Goal: Task Accomplishment & Management: Complete application form

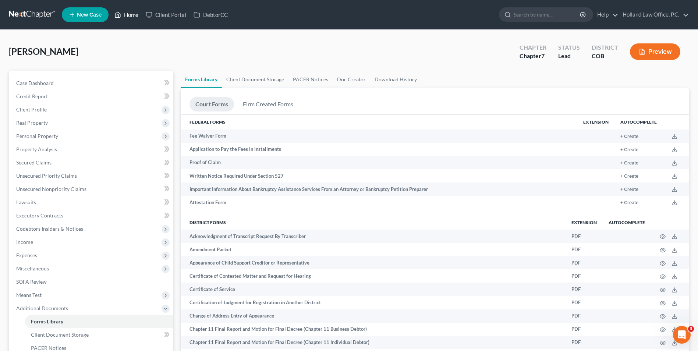
click at [133, 18] on link "Home" at bounding box center [126, 14] width 31 height 13
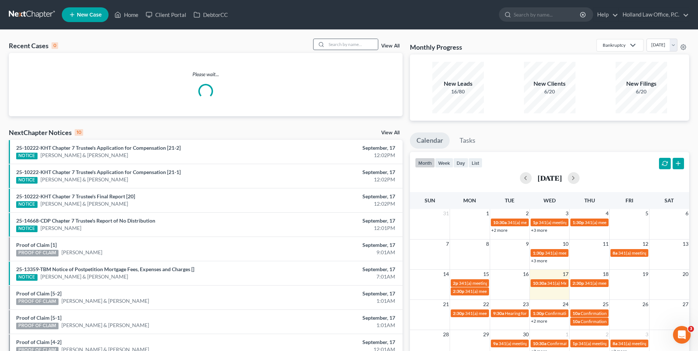
click at [345, 39] on div at bounding box center [345, 44] width 65 height 11
drag, startPoint x: 343, startPoint y: 43, endPoint x: 337, endPoint y: 44, distance: 6.0
click at [340, 44] on input "search" at bounding box center [352, 44] width 52 height 11
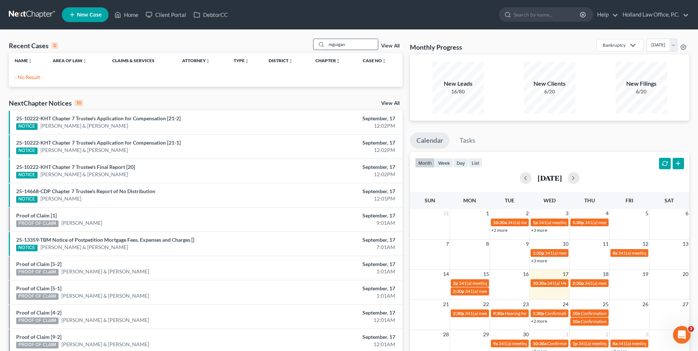
drag, startPoint x: 346, startPoint y: 47, endPoint x: 332, endPoint y: 48, distance: 14.4
click at [332, 48] on input "mguigan" at bounding box center [352, 44] width 52 height 11
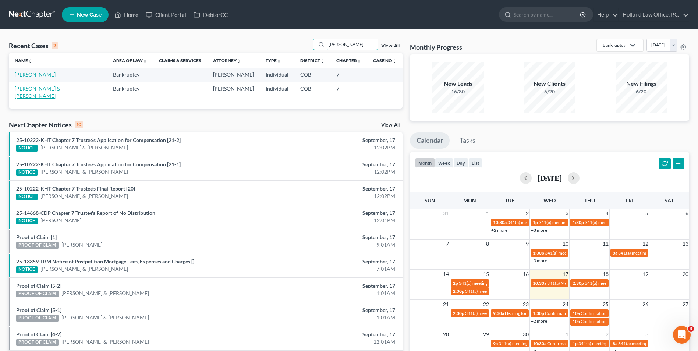
type input "[PERSON_NAME]"
click at [40, 87] on link "[PERSON_NAME] & [PERSON_NAME]" at bounding box center [38, 92] width 46 height 14
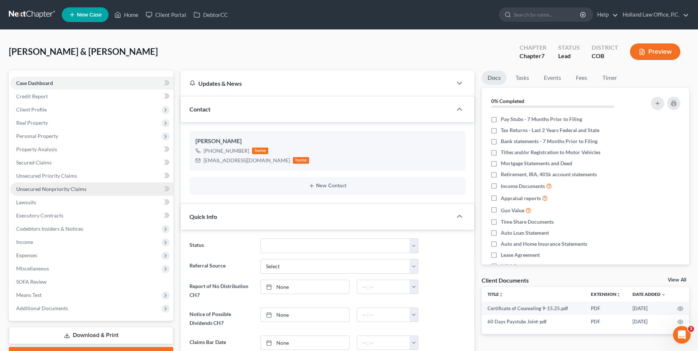
click at [60, 189] on span "Unsecured Nonpriority Claims" at bounding box center [51, 189] width 70 height 6
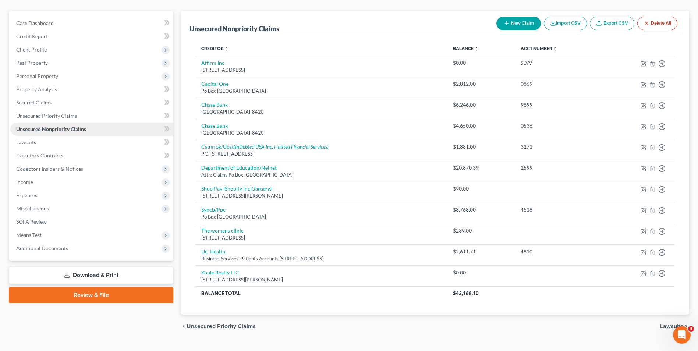
scroll to position [37, 0]
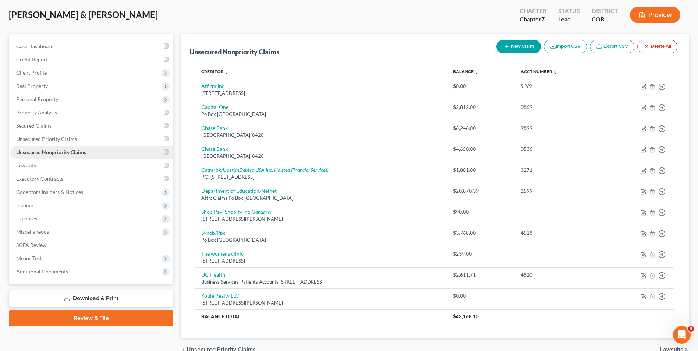
click at [61, 146] on link "Unsecured Nonpriority Claims" at bounding box center [91, 152] width 163 height 13
click at [53, 57] on link "Credit Report" at bounding box center [91, 59] width 163 height 13
click at [53, 44] on link "Case Dashboard" at bounding box center [91, 46] width 163 height 13
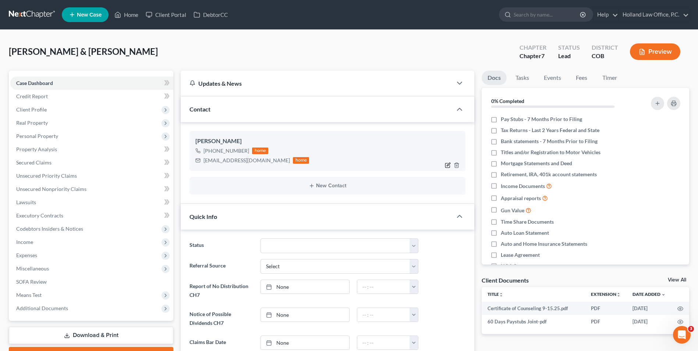
click at [448, 166] on icon "button" at bounding box center [448, 164] width 3 height 3
select select "1"
select select "0"
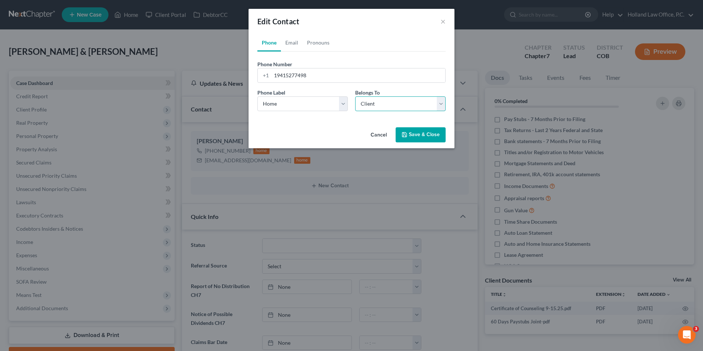
click at [362, 104] on select "Select Client Spouse Other" at bounding box center [400, 103] width 91 height 15
select select "1"
click at [355, 96] on select "Select Client Spouse Other" at bounding box center [400, 103] width 91 height 15
drag, startPoint x: 294, startPoint y: 40, endPoint x: 413, endPoint y: 116, distance: 140.8
click at [294, 40] on link "Email" at bounding box center [292, 43] width 22 height 18
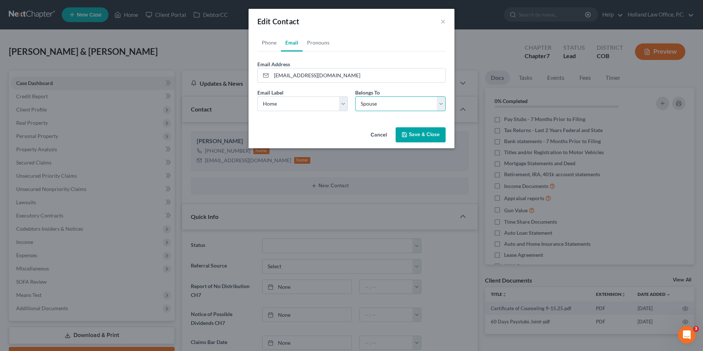
click at [392, 110] on select "Select Client Spouse Other" at bounding box center [400, 103] width 91 height 15
click at [355, 96] on select "Select Client Spouse Other" at bounding box center [400, 103] width 91 height 15
drag, startPoint x: 370, startPoint y: 107, endPoint x: 371, endPoint y: 111, distance: 4.1
click at [370, 108] on select "Select Client Spouse Other" at bounding box center [400, 103] width 91 height 15
select select "1"
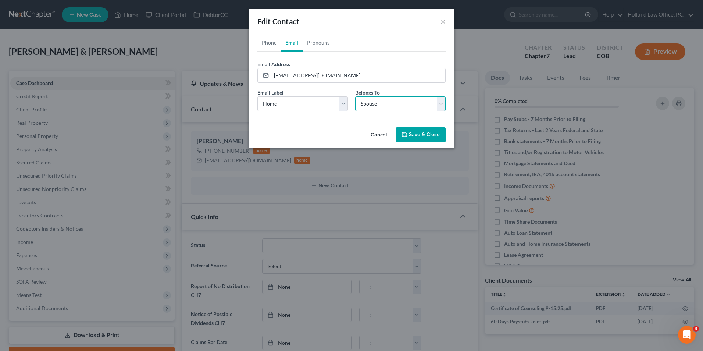
click at [355, 96] on select "Select Client Spouse Other" at bounding box center [400, 103] width 91 height 15
click at [404, 134] on polyline "button" at bounding box center [405, 132] width 2 height 1
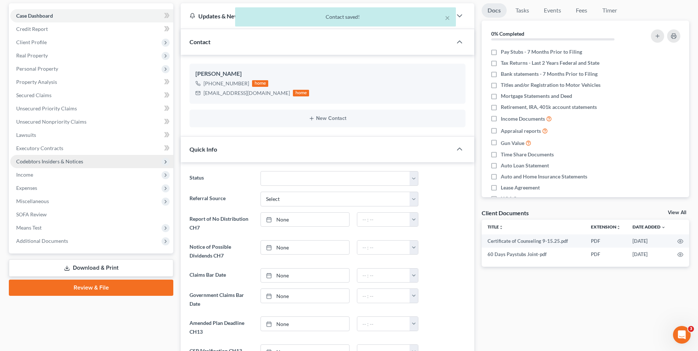
scroll to position [74, 0]
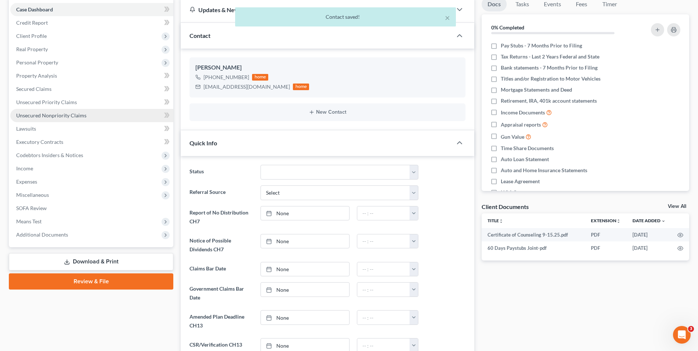
click at [47, 109] on link "Unsecured Nonpriority Claims" at bounding box center [91, 115] width 163 height 13
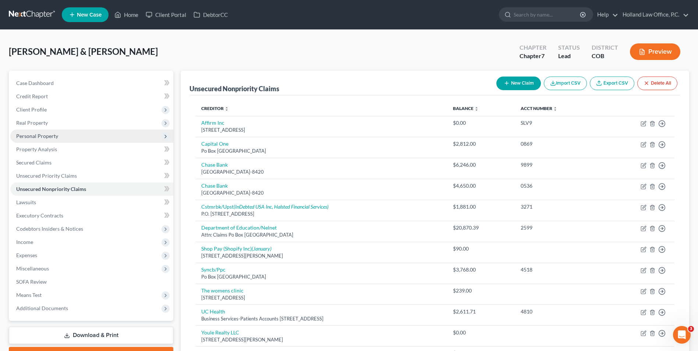
click at [51, 142] on span "Personal Property" at bounding box center [91, 136] width 163 height 13
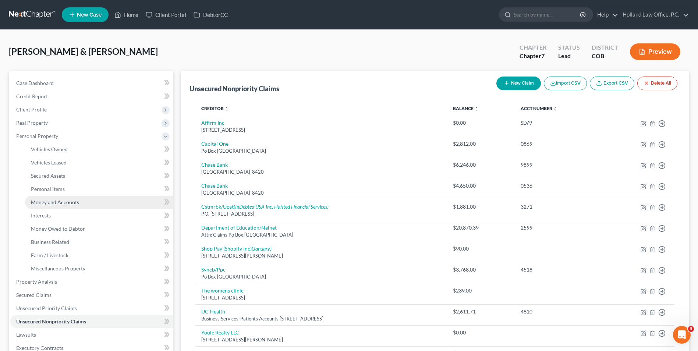
click at [70, 204] on span "Money and Accounts" at bounding box center [55, 202] width 48 height 6
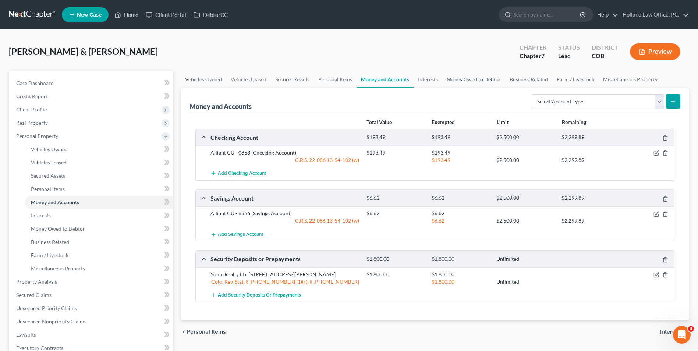
click at [464, 79] on link "Money Owed to Debtor" at bounding box center [473, 80] width 63 height 18
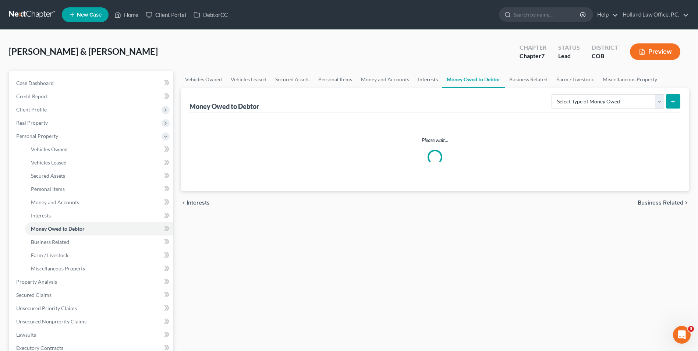
click at [431, 80] on link "Interests" at bounding box center [428, 80] width 29 height 18
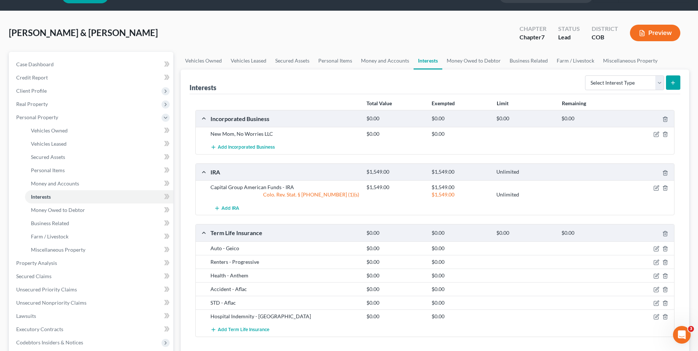
scroll to position [37, 0]
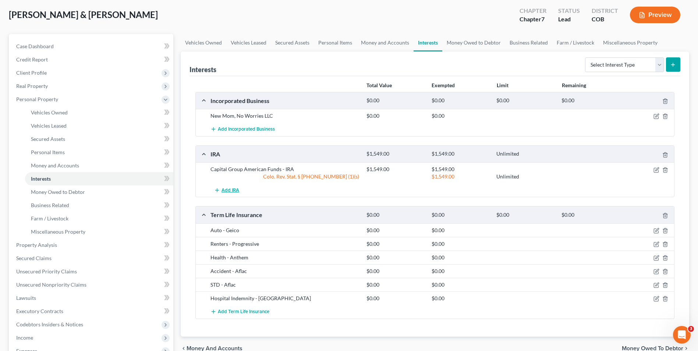
click at [236, 188] on span "Add IRA" at bounding box center [230, 190] width 18 height 6
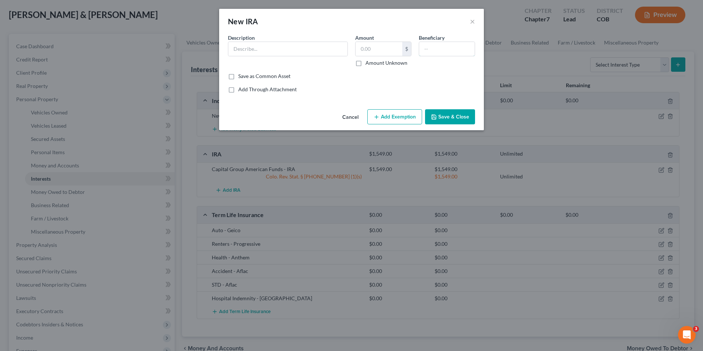
drag, startPoint x: 460, startPoint y: 52, endPoint x: 455, endPoint y: 35, distance: 17.8
click at [457, 45] on input "text" at bounding box center [447, 49] width 56 height 14
type input "[PERSON_NAME]"
drag, startPoint x: 383, startPoint y: 42, endPoint x: 380, endPoint y: 49, distance: 7.4
click at [383, 43] on input "text" at bounding box center [379, 49] width 47 height 14
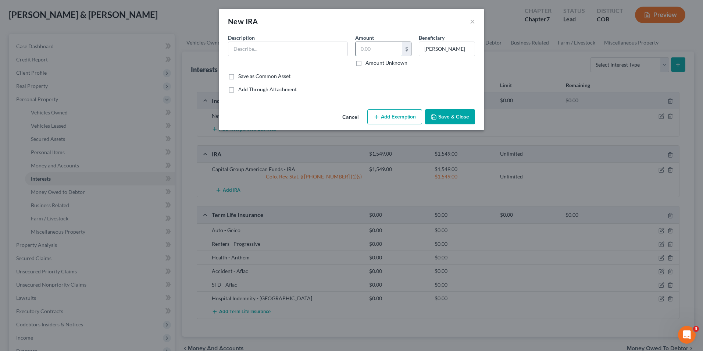
paste input "12,503.68"
type input "12,503.68"
drag, startPoint x: 299, startPoint y: 51, endPoint x: 249, endPoint y: 22, distance: 57.5
click at [299, 51] on input "text" at bounding box center [287, 49] width 119 height 14
type input "401K Cintas"
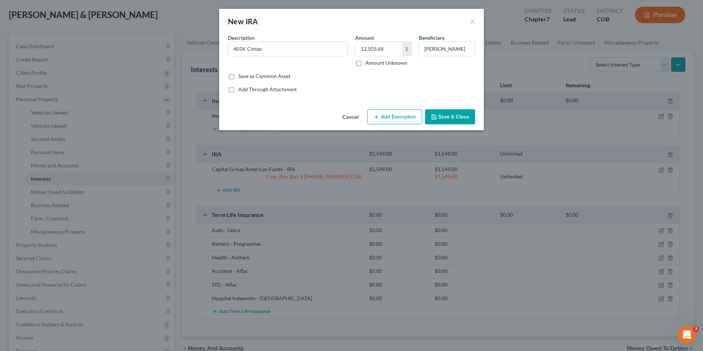
click at [430, 119] on button "Save & Close" at bounding box center [450, 116] width 50 height 15
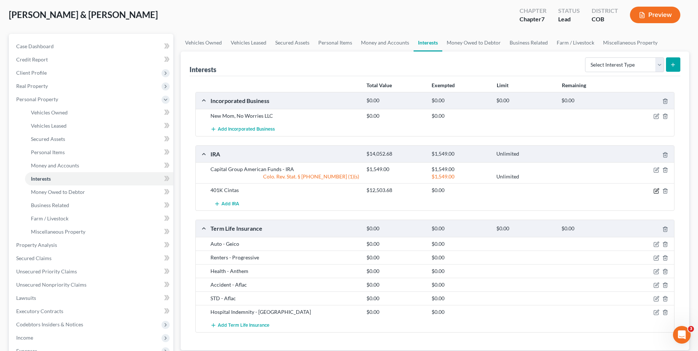
click at [656, 191] on icon "button" at bounding box center [656, 189] width 3 height 3
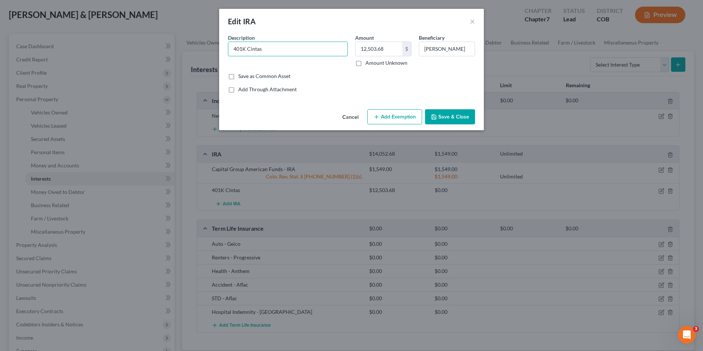
drag, startPoint x: 284, startPoint y: 45, endPoint x: 210, endPoint y: 36, distance: 75.2
click at [210, 36] on div "Edit IRA × An exemption set must first be selected from the Filing Information …" at bounding box center [351, 175] width 703 height 351
type input "Cintas - 401K"
click at [450, 115] on button "Save & Close" at bounding box center [450, 116] width 50 height 15
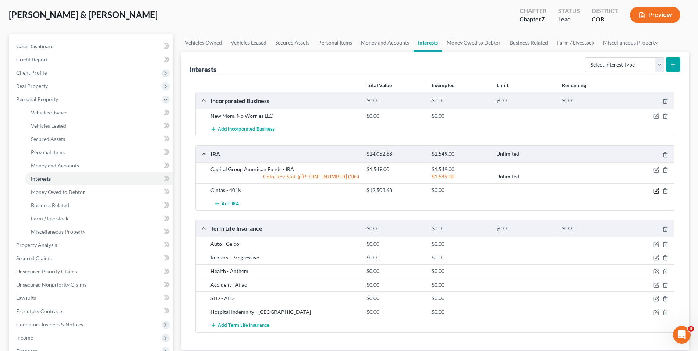
click at [658, 191] on icon "button" at bounding box center [656, 191] width 6 height 6
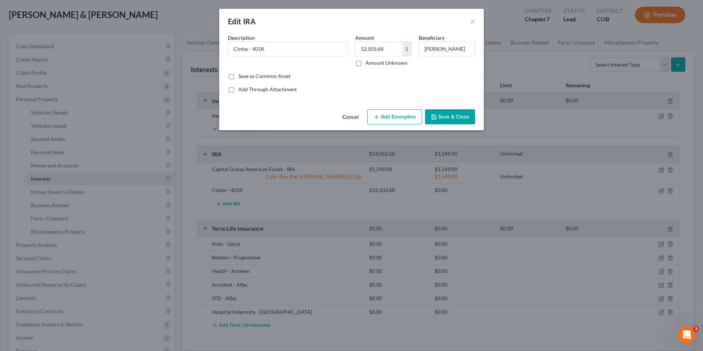
click at [414, 117] on button "Add Exemption" at bounding box center [395, 116] width 55 height 15
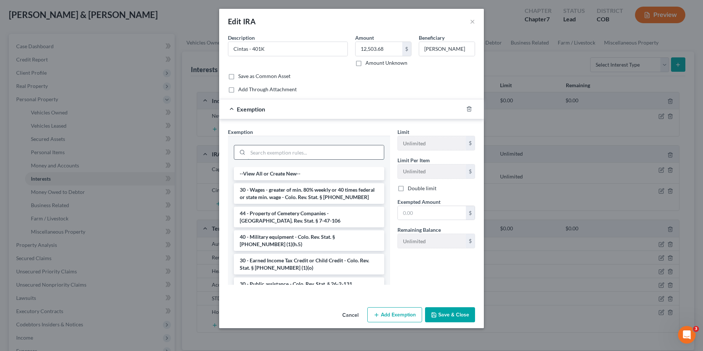
click at [254, 152] on input "search" at bounding box center [316, 152] width 136 height 14
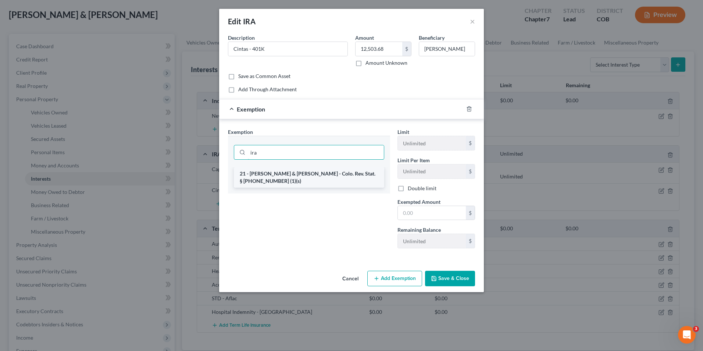
type input "ira"
drag, startPoint x: 263, startPoint y: 172, endPoint x: 284, endPoint y: 173, distance: 20.7
click at [263, 172] on li "21 - [PERSON_NAME] & [PERSON_NAME] - Colo. Rev. Stat. § [PHONE_NUMBER] (1)(s)" at bounding box center [309, 177] width 150 height 21
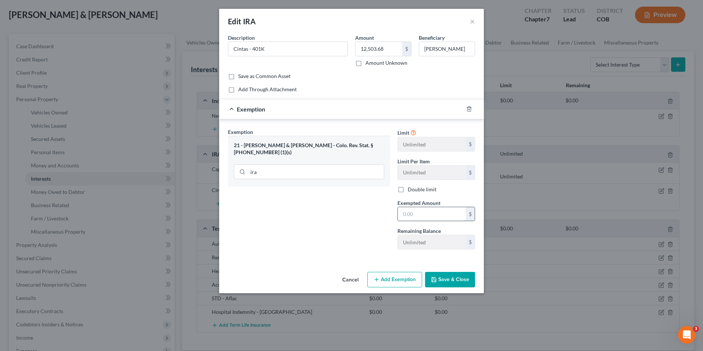
click at [416, 219] on input "text" at bounding box center [432, 214] width 68 height 14
type input "12,503.68"
click at [455, 287] on div "Cancel Add Exemption Save & Close" at bounding box center [351, 281] width 265 height 24
click at [456, 277] on button "Save & Close" at bounding box center [450, 279] width 50 height 15
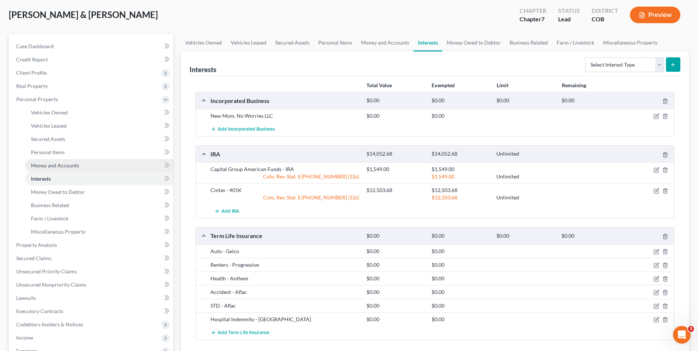
click at [65, 166] on span "Money and Accounts" at bounding box center [55, 165] width 48 height 6
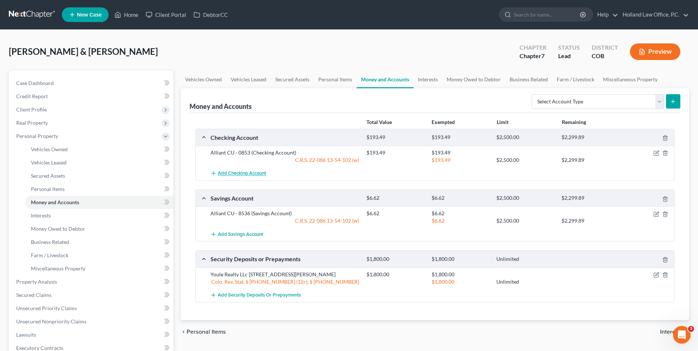
click at [232, 174] on span "Add Checking Account" at bounding box center [242, 174] width 48 height 6
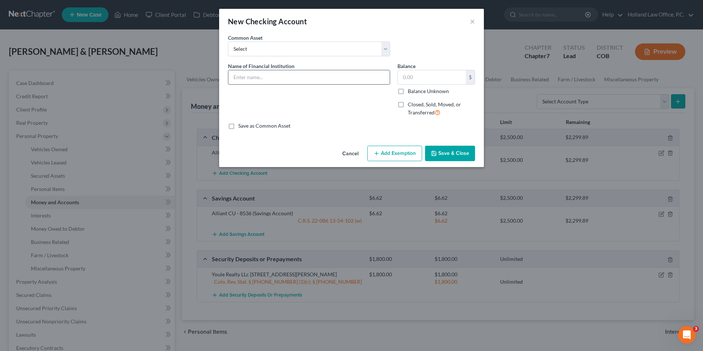
click at [243, 75] on input "text" at bounding box center [309, 77] width 162 height 14
type input "Alliant CU - 1440"
click at [425, 76] on input "text" at bounding box center [432, 77] width 68 height 14
type input "0.00"
click at [444, 152] on button "Save & Close" at bounding box center [450, 153] width 50 height 15
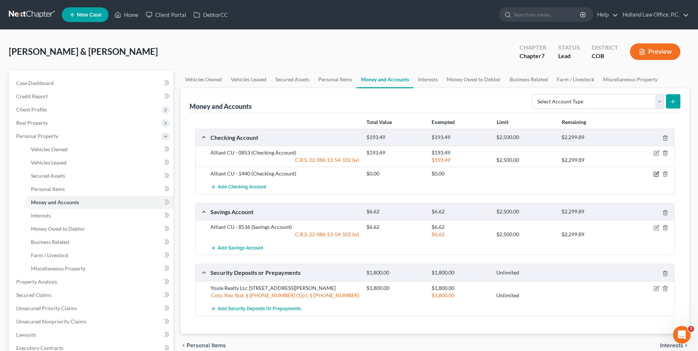
click at [658, 175] on icon "button" at bounding box center [656, 174] width 4 height 4
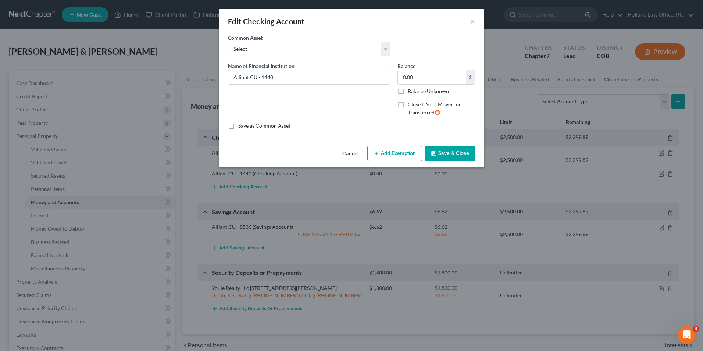
click at [386, 153] on button "Add Exemption" at bounding box center [395, 153] width 55 height 15
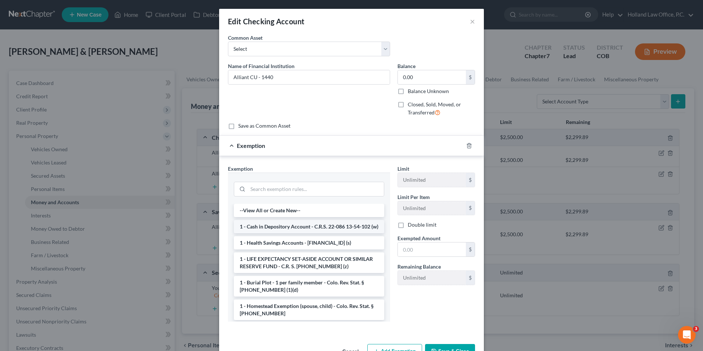
click at [297, 231] on li "1 - Cash in Depository Account - C.R.S. 22-086 13-54-102 (w)" at bounding box center [309, 226] width 150 height 13
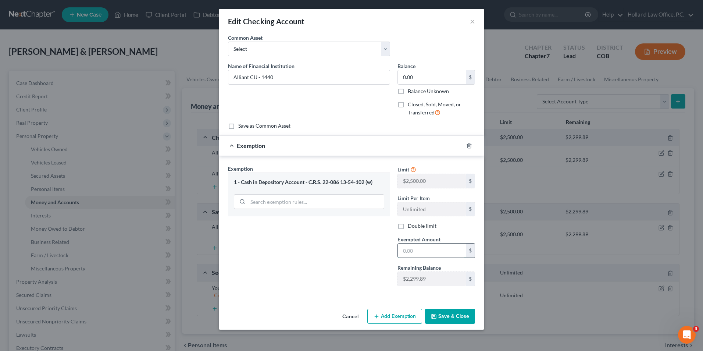
click at [414, 251] on input "text" at bounding box center [432, 251] width 68 height 14
type input "0.00"
click at [443, 316] on button "Save & Close" at bounding box center [450, 316] width 50 height 15
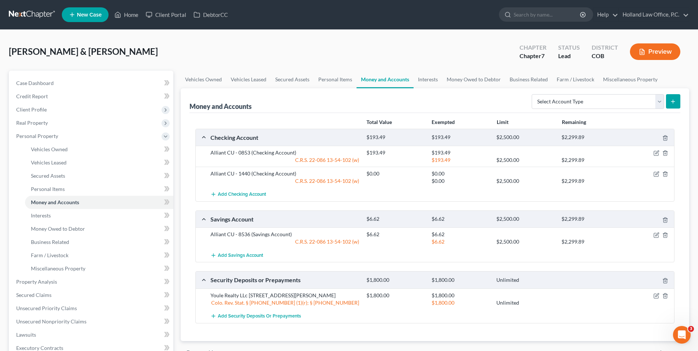
scroll to position [37, 0]
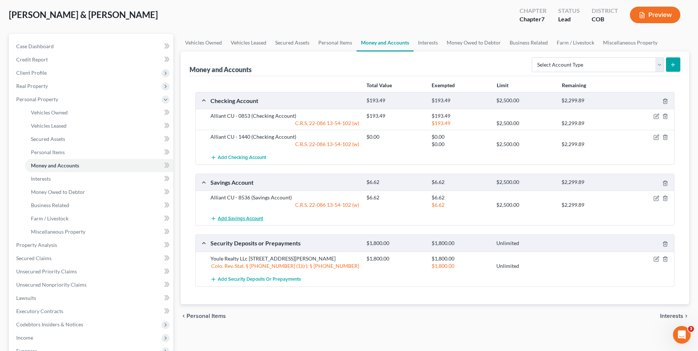
click at [244, 218] on span "Add Savings Account" at bounding box center [240, 219] width 45 height 6
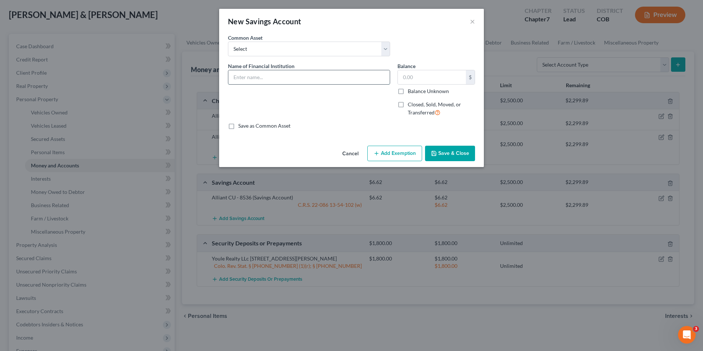
click at [248, 81] on input "text" at bounding box center [309, 77] width 162 height 14
type input "Alliant CU - 1401"
drag, startPoint x: 430, startPoint y: 79, endPoint x: 399, endPoint y: 82, distance: 31.1
click at [423, 78] on input "text" at bounding box center [432, 77] width 68 height 14
type input "0.00"
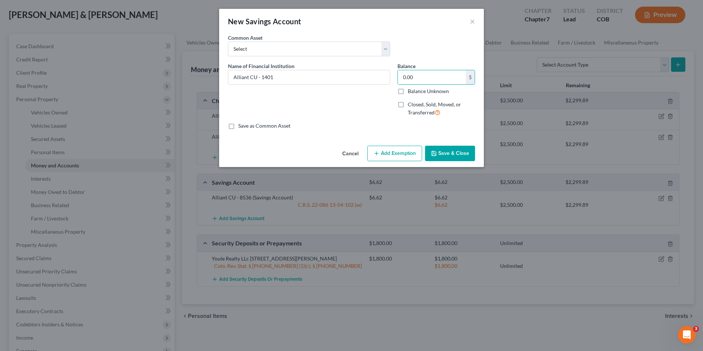
click at [388, 163] on div "Cancel Add Exemption Save & Close" at bounding box center [351, 155] width 265 height 24
click at [389, 154] on button "Add Exemption" at bounding box center [395, 153] width 55 height 15
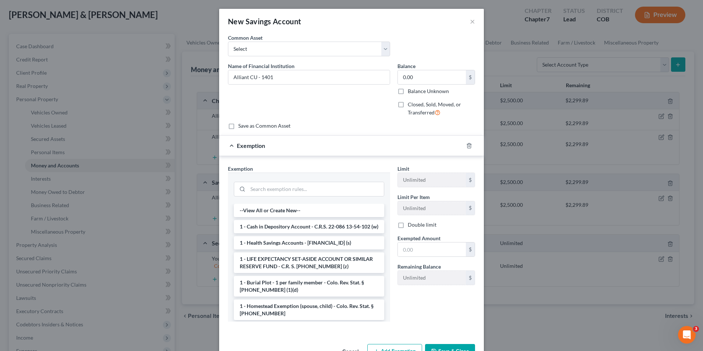
click at [285, 233] on li "1 - Cash in Depository Account - C.R.S. 22-086 13-54-102 (w)" at bounding box center [309, 226] width 150 height 13
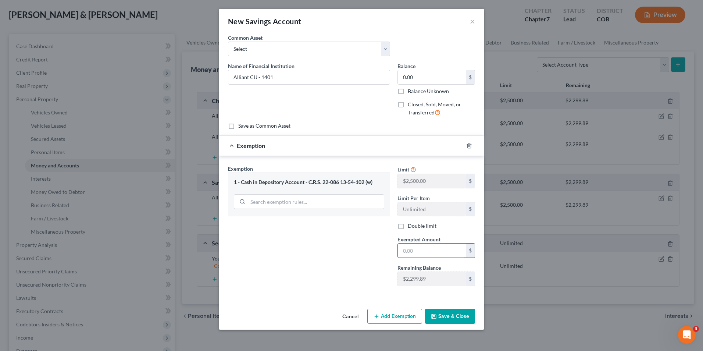
click at [443, 246] on input "text" at bounding box center [432, 251] width 68 height 14
type input "0.00"
click at [435, 314] on icon "button" at bounding box center [434, 316] width 4 height 4
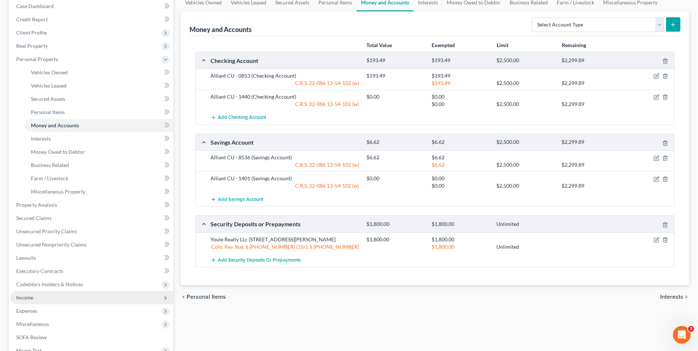
scroll to position [110, 0]
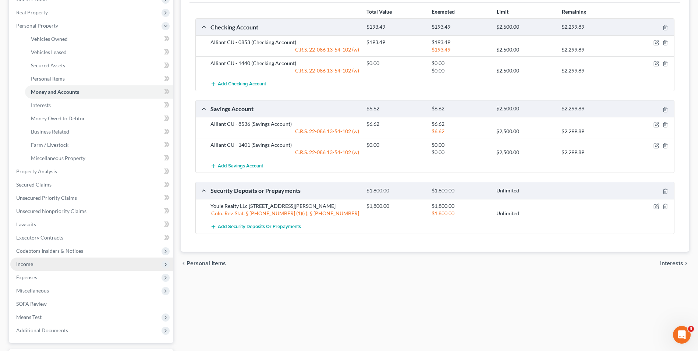
click at [29, 266] on span "Income" at bounding box center [24, 264] width 17 height 6
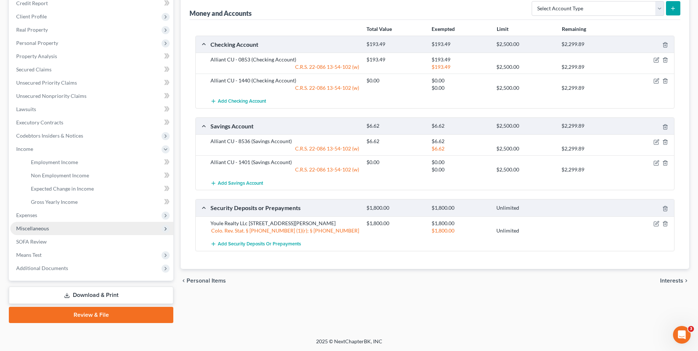
scroll to position [93, 0]
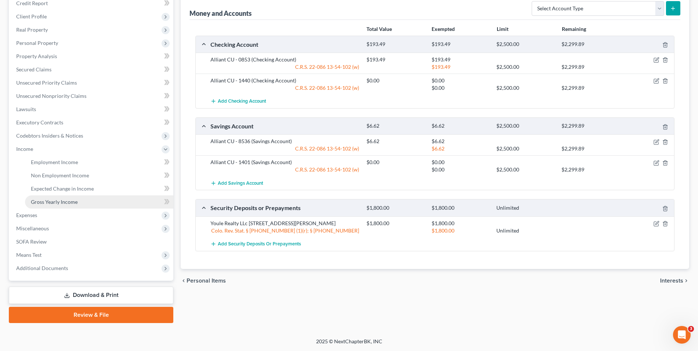
click at [52, 199] on span "Gross Yearly Income" at bounding box center [54, 202] width 47 height 6
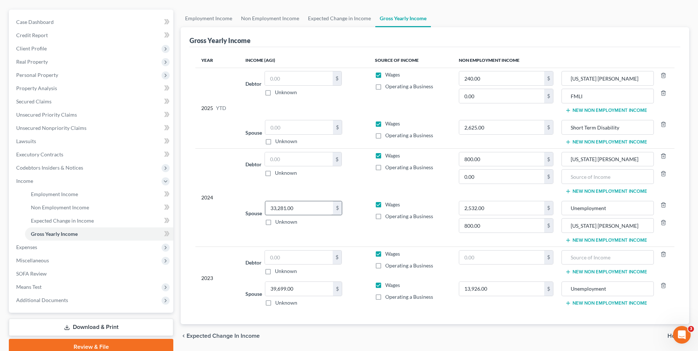
scroll to position [74, 0]
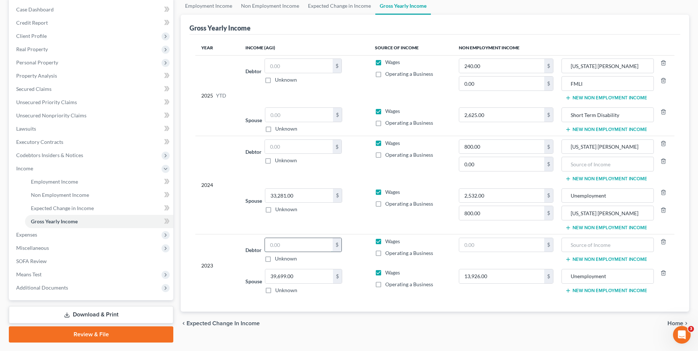
click at [284, 244] on input "text" at bounding box center [299, 245] width 68 height 14
click at [288, 246] on input "text" at bounding box center [299, 245] width 68 height 14
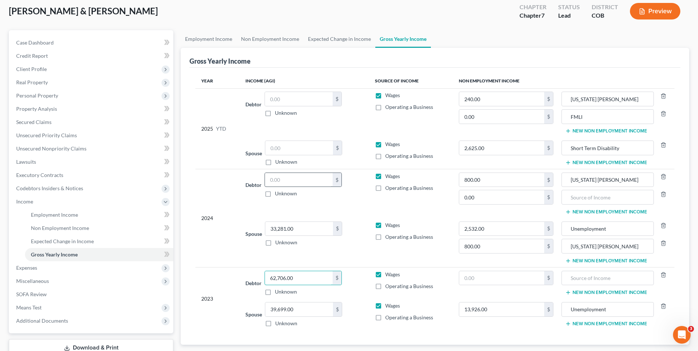
scroll to position [0, 0]
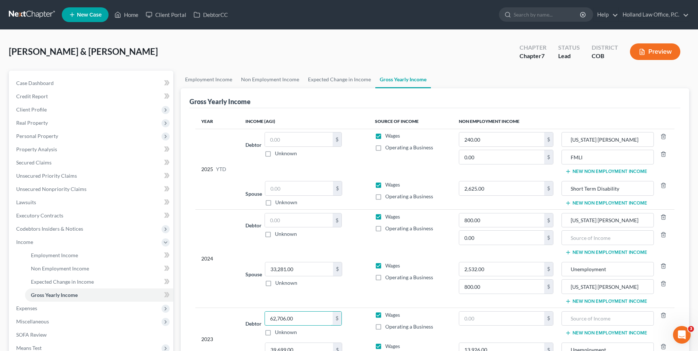
type input "62,706.00"
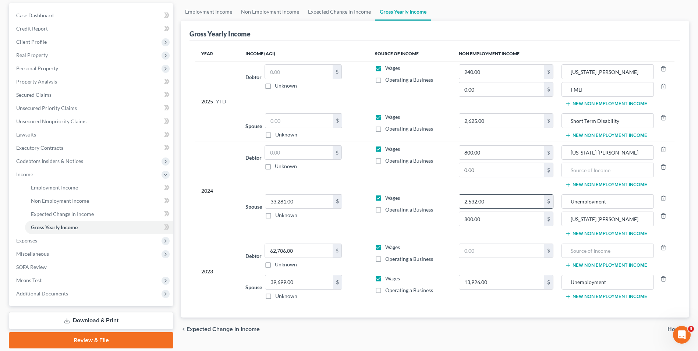
scroll to position [74, 0]
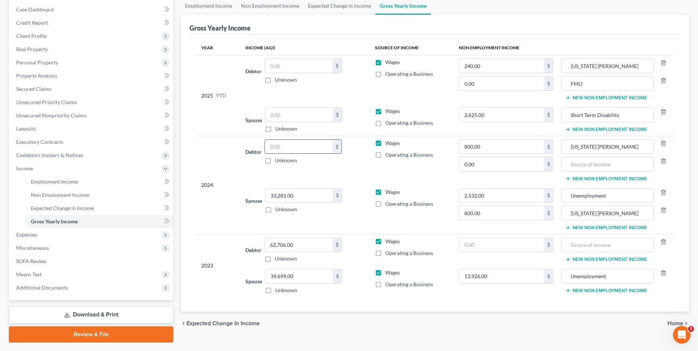
drag, startPoint x: 287, startPoint y: 146, endPoint x: 281, endPoint y: 150, distance: 6.9
click at [286, 149] on input "text" at bounding box center [299, 147] width 68 height 14
type input "42,128.00"
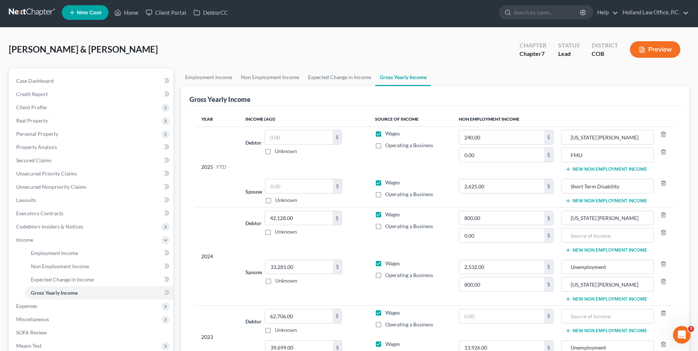
scroll to position [0, 0]
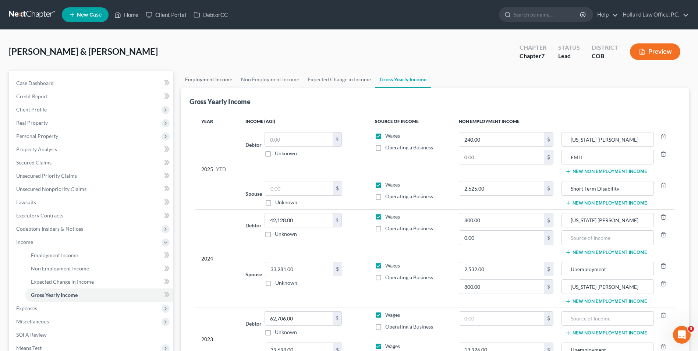
click at [227, 81] on link "Employment Income" at bounding box center [209, 80] width 56 height 18
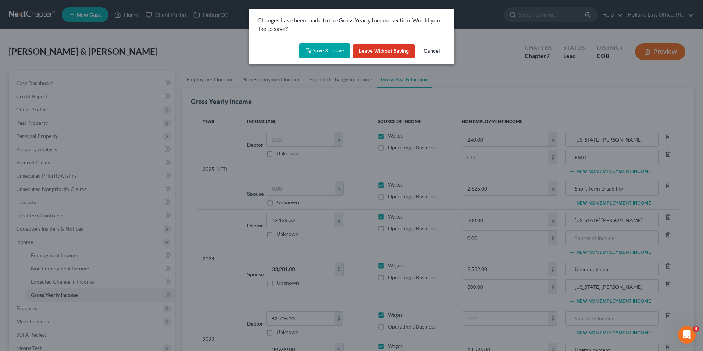
click at [334, 50] on button "Save & Leave" at bounding box center [324, 50] width 51 height 15
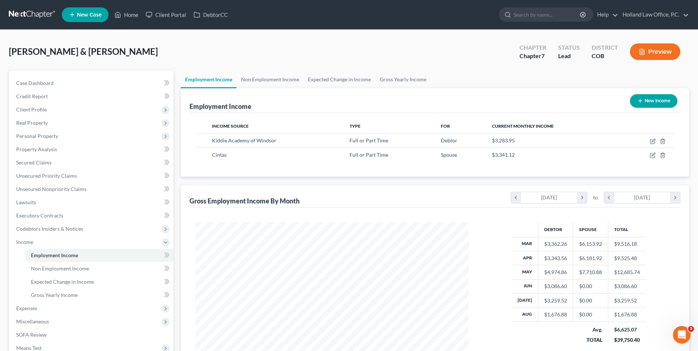
scroll to position [137, 288]
click at [380, 83] on link "Gross Yearly Income" at bounding box center [403, 80] width 56 height 18
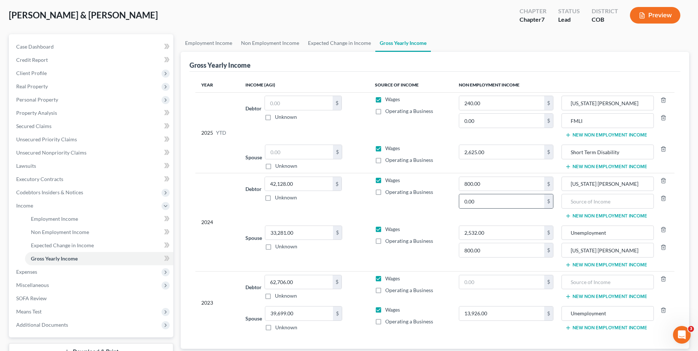
scroll to position [37, 0]
click at [306, 49] on link "Expected Change in Income" at bounding box center [340, 43] width 72 height 18
